Goal: Task Accomplishment & Management: Manage account settings

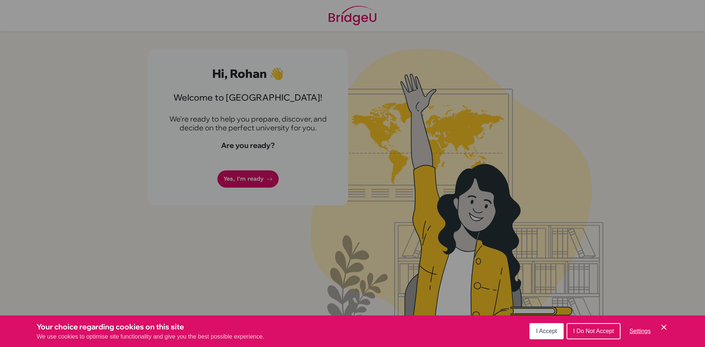
click at [594, 323] on button "I Do Not Accept" at bounding box center [593, 331] width 54 height 16
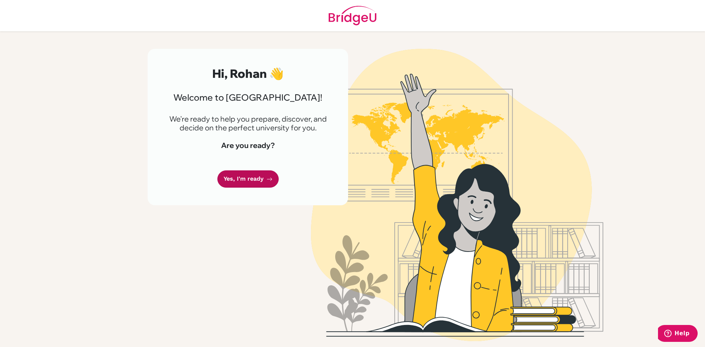
click at [258, 180] on link "Yes, I'm ready" at bounding box center [247, 178] width 61 height 17
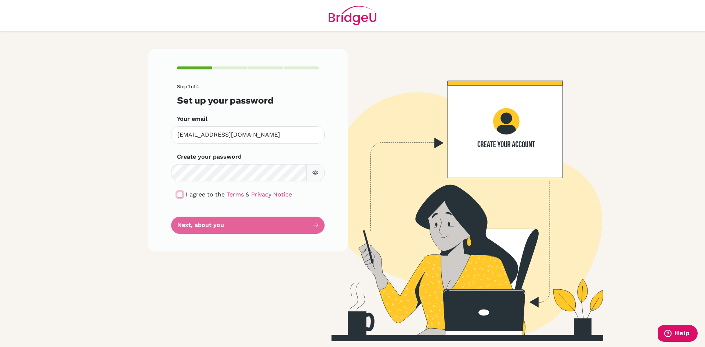
click at [177, 195] on input "checkbox" at bounding box center [180, 195] width 6 height 6
checkbox input "true"
click at [236, 224] on button "Next, about you" at bounding box center [247, 225] width 153 height 17
